Goal: Communication & Community: Answer question/provide support

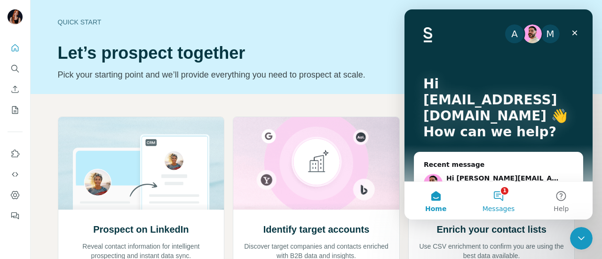
click at [500, 194] on button "1 Messages" at bounding box center [498, 201] width 63 height 38
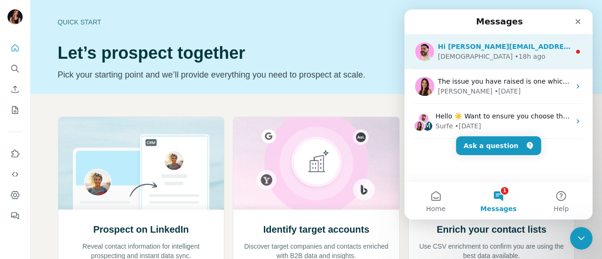
click at [514, 57] on div "[DEMOGRAPHIC_DATA] • 18h ago" at bounding box center [504, 57] width 133 height 10
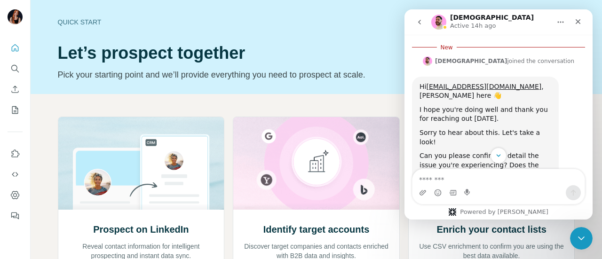
scroll to position [291, 0]
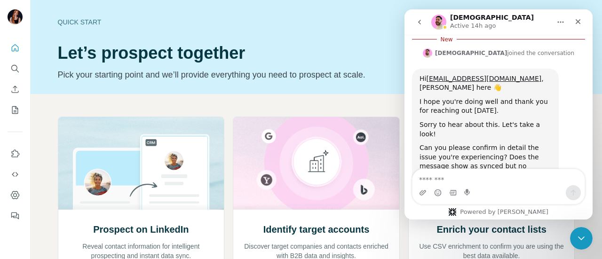
click at [420, 20] on icon "go back" at bounding box center [419, 22] width 3 height 5
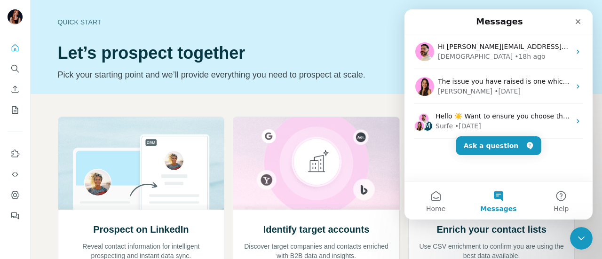
scroll to position [0, 0]
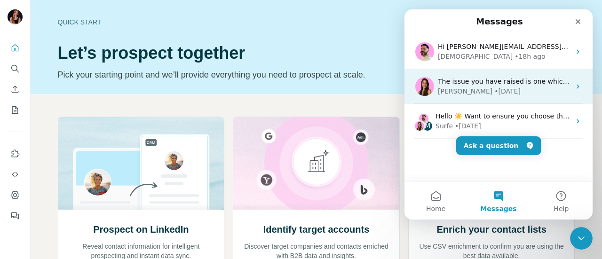
click at [495, 91] on div "• [DATE]" at bounding box center [508, 92] width 26 height 10
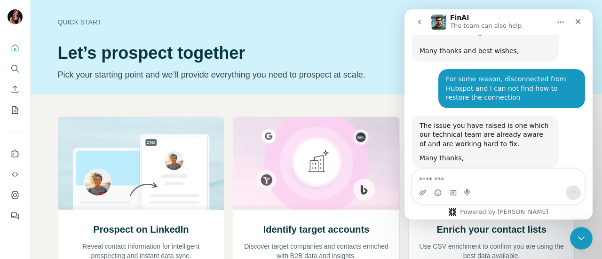
scroll to position [466, 0]
click at [418, 19] on icon "go back" at bounding box center [420, 22] width 8 height 8
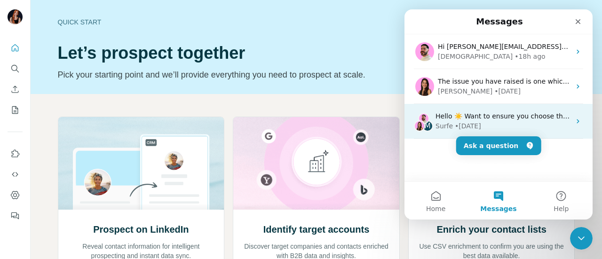
scroll to position [0, 0]
click at [502, 122] on div "Surfe • [DATE]" at bounding box center [503, 126] width 135 height 10
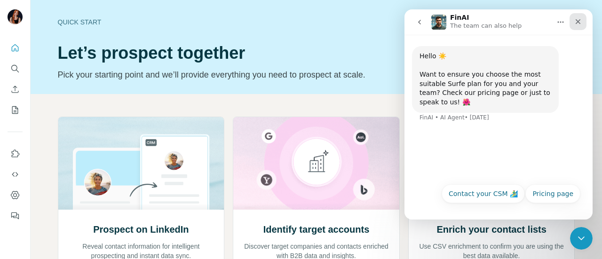
click at [580, 22] on icon "Close" at bounding box center [579, 22] width 8 height 8
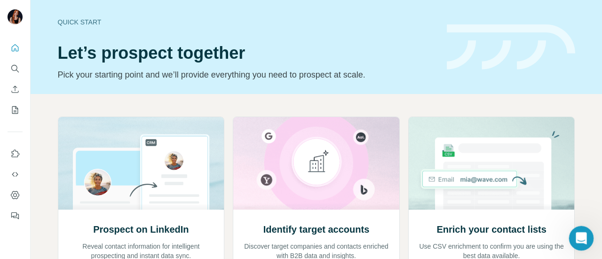
click at [580, 242] on icon "Open Intercom Messenger" at bounding box center [581, 238] width 16 height 16
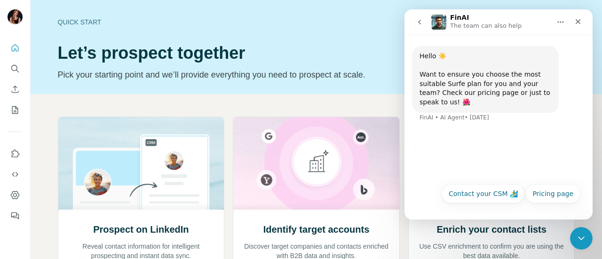
click at [420, 24] on icon "go back" at bounding box center [420, 22] width 8 height 8
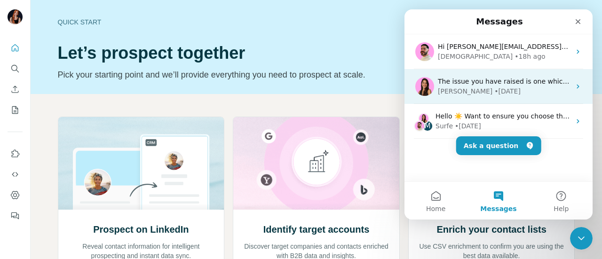
click at [505, 93] on div "[PERSON_NAME] • [DATE]" at bounding box center [504, 92] width 133 height 10
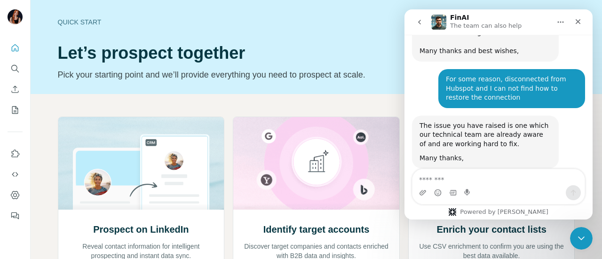
scroll to position [466, 0]
drag, startPoint x: 422, startPoint y: 106, endPoint x: 429, endPoint y: 109, distance: 7.6
click at [432, 121] on div "The issue you have raised is one which our technical team are already aware of …" at bounding box center [486, 135] width 132 height 28
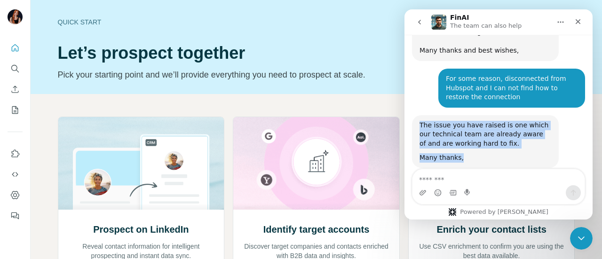
drag, startPoint x: 420, startPoint y: 103, endPoint x: 463, endPoint y: 138, distance: 55.6
click at [463, 138] on div "The issue you have raised is one which our technical team are already aware of …" at bounding box center [486, 141] width 132 height 41
copy div "The issue you have raised is one which our technical team are already aware of …"
click at [419, 23] on icon "go back" at bounding box center [419, 22] width 3 height 5
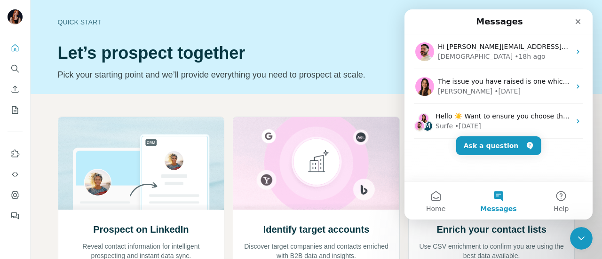
scroll to position [0, 0]
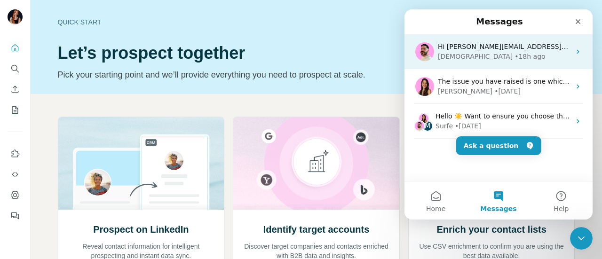
click at [458, 59] on div "[DEMOGRAPHIC_DATA]" at bounding box center [475, 57] width 75 height 10
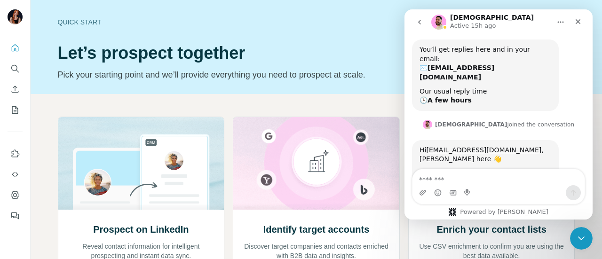
scroll to position [276, 0]
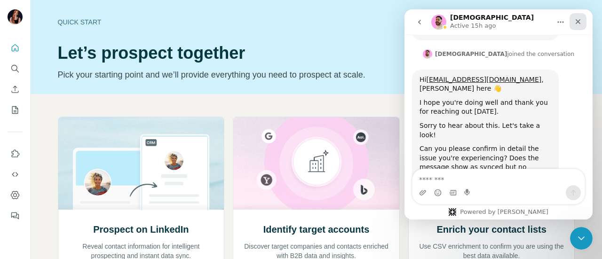
click at [582, 24] on icon "Close" at bounding box center [579, 22] width 8 height 8
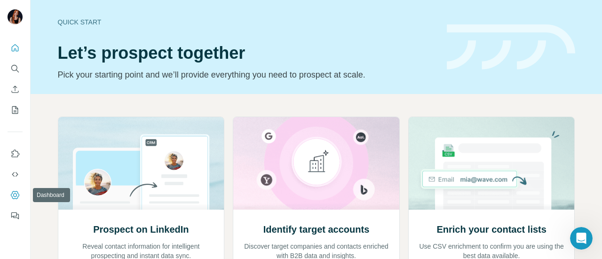
click at [17, 197] on icon "Dashboard" at bounding box center [14, 195] width 9 height 9
click at [15, 193] on icon "Dashboard" at bounding box center [15, 195] width 4 height 4
